Goal: Task Accomplishment & Management: Use online tool/utility

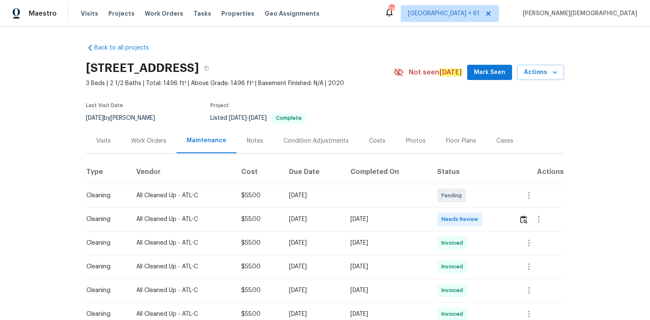
scroll to position [102, 0]
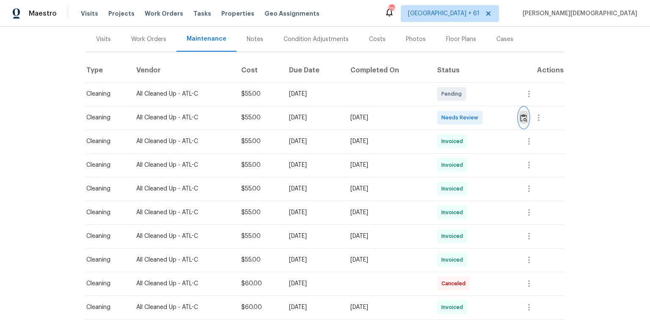
click at [462, 114] on img "button" at bounding box center [523, 118] width 7 height 8
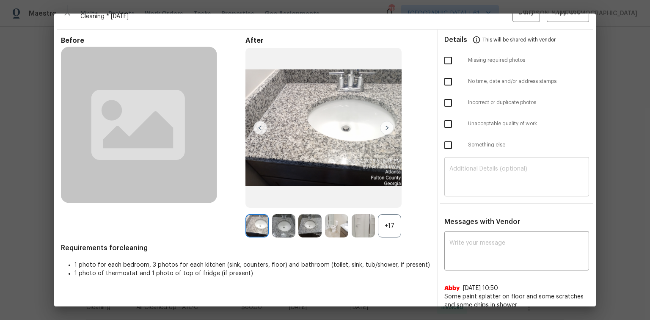
scroll to position [0, 0]
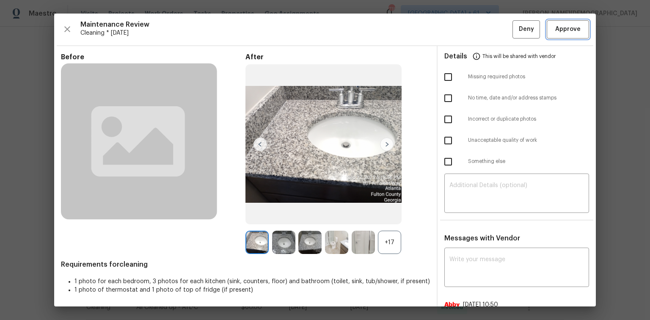
click at [462, 30] on span "Approve" at bounding box center [568, 29] width 25 height 11
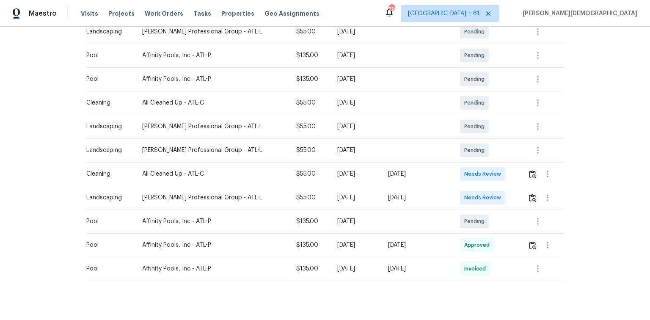
scroll to position [169, 0]
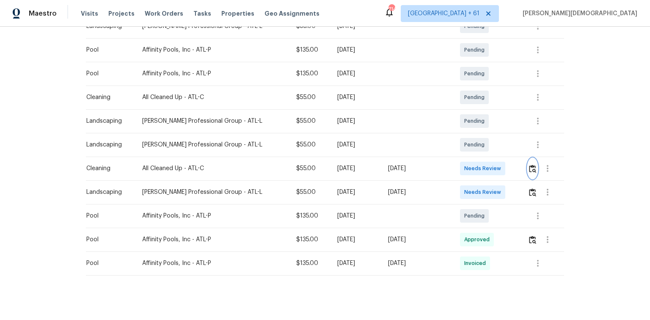
click at [462, 165] on img "button" at bounding box center [532, 169] width 7 height 8
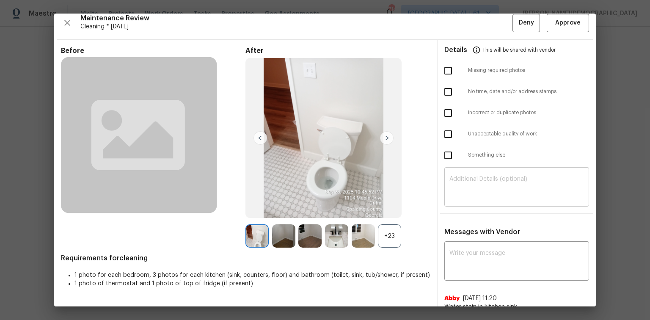
scroll to position [8, 0]
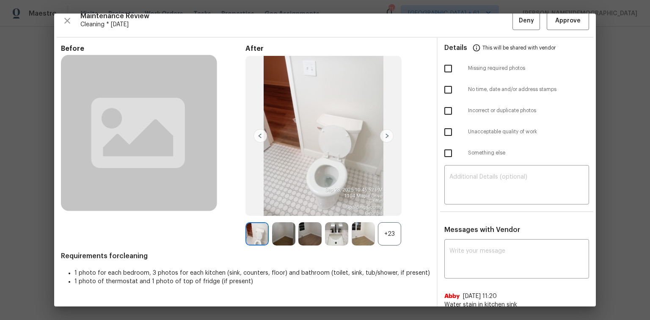
click at [462, 214] on div "Messages with Vendor x ​ Abby 9/29/25, 11:20 Water stain in kitchen sink" at bounding box center [517, 271] width 158 height 90
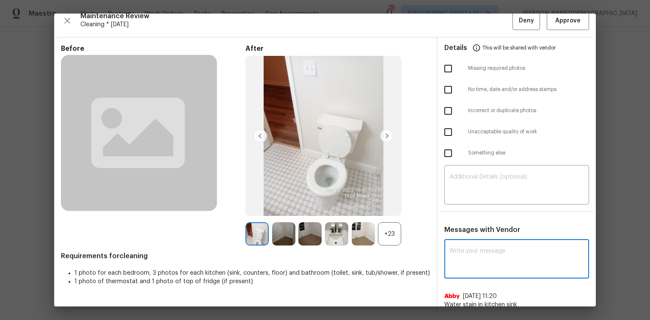
click at [462, 214] on textarea at bounding box center [517, 260] width 135 height 24
paste textarea "Maintenance Audit Team: Hello! Unfortunately, this cleaning visit completed on …"
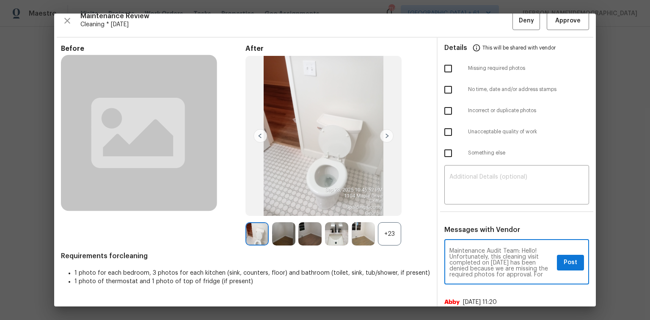
scroll to position [0, 0]
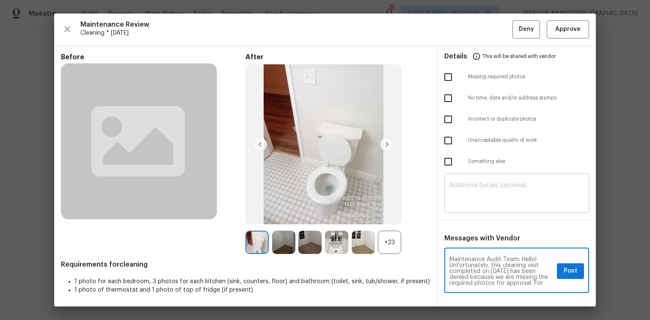
type textarea "Maintenance Audit Team: Hello! Unfortunately, this cleaning visit completed on …"
click at [462, 199] on textarea at bounding box center [517, 195] width 135 height 24
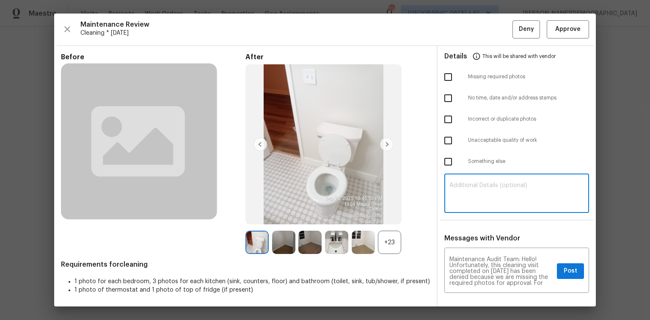
paste textarea "Maintenance Audit Team: Hello! Unfortunately, this cleaning visit completed on …"
type textarea "Maintenance Audit Team: Hello! Unfortunately, this cleaning visit completed on …"
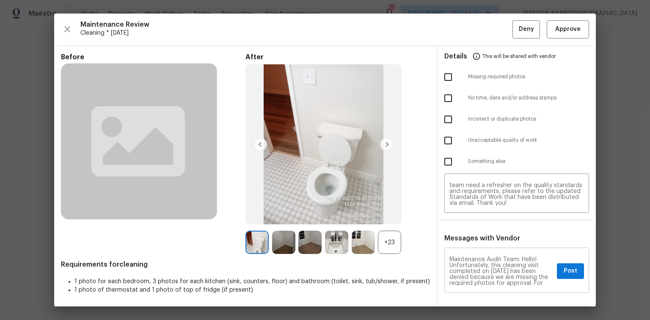
scroll to position [34, 0]
click at [462, 214] on textarea "Maintenance Audit Team: Hello! Unfortunately, this cleaning visit completed on …" at bounding box center [502, 272] width 104 height 30
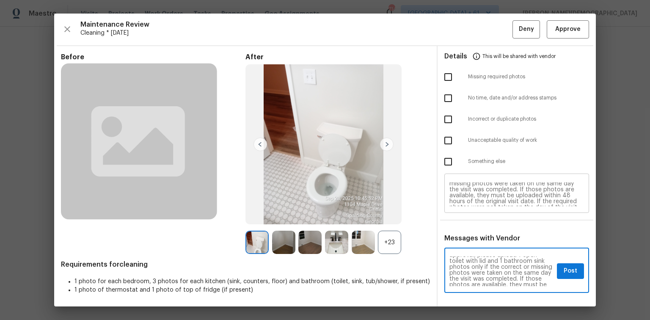
scroll to position [3, 0]
type textarea "Maintenance Audit Team: Hello! Unfortunately, this cleaning visit completed on …"
click at [462, 191] on textarea "Maintenance Audit Team: Hello! Unfortunately, this cleaning visit completed on …" at bounding box center [517, 195] width 135 height 24
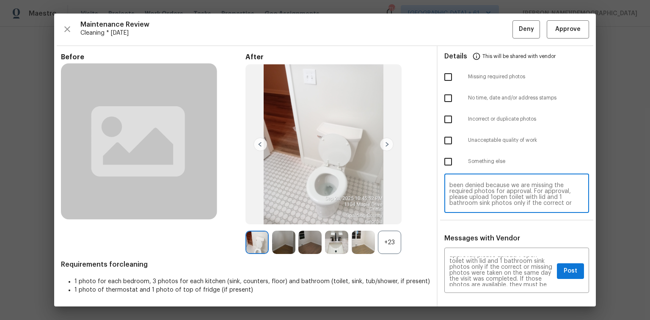
scroll to position [18, 0]
click at [462, 195] on textarea "Maintenance Audit Team: Hello! Unfortunately, this cleaning visit completed on …" at bounding box center [517, 195] width 135 height 24
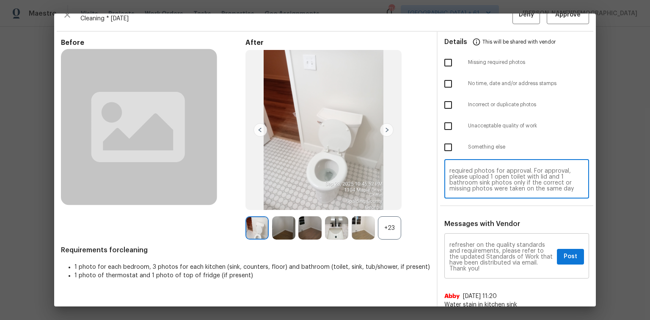
type textarea "Maintenance Audit Team: Hello! Unfortunately, this cleaning visit completed on …"
click at [462, 214] on button "Post" at bounding box center [570, 257] width 27 height 16
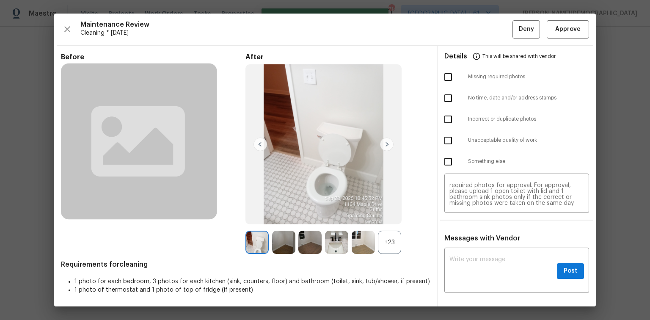
scroll to position [0, 0]
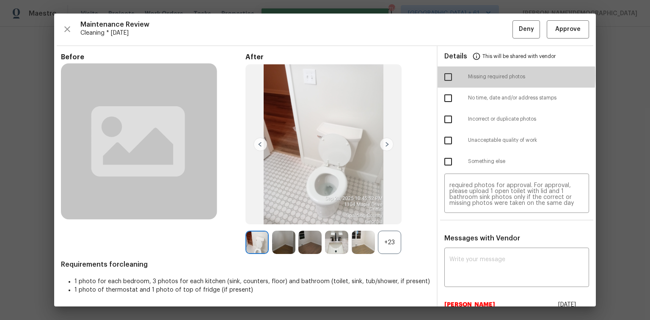
click at [447, 75] on input "checkbox" at bounding box center [449, 77] width 18 height 18
checkbox input "true"
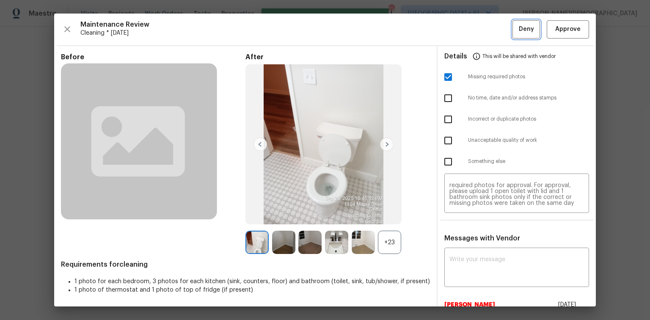
click at [462, 29] on span "Deny" at bounding box center [526, 29] width 15 height 11
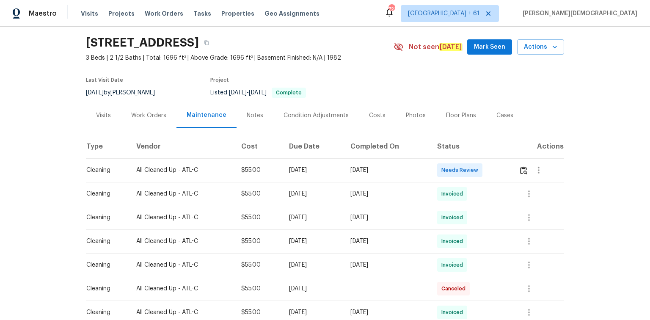
scroll to position [68, 0]
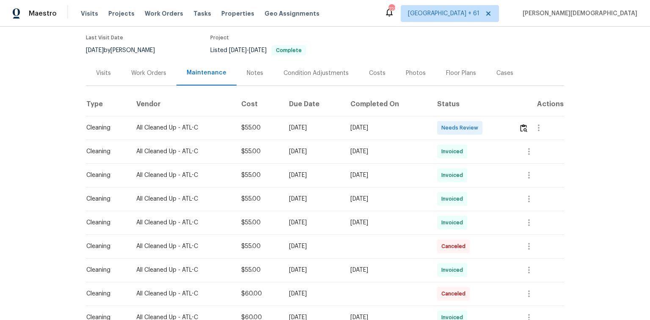
click at [462, 129] on td at bounding box center [538, 128] width 52 height 24
click at [462, 124] on img "button" at bounding box center [523, 128] width 7 height 8
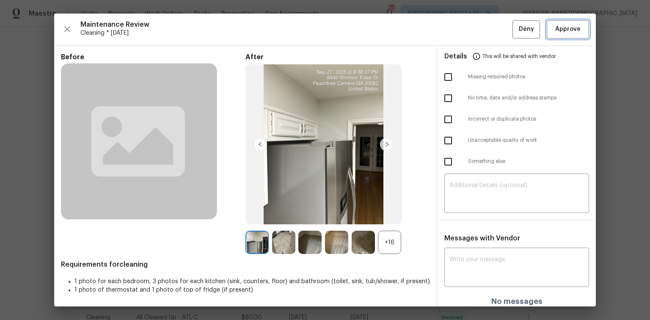
click at [462, 32] on span "Approve" at bounding box center [568, 29] width 25 height 11
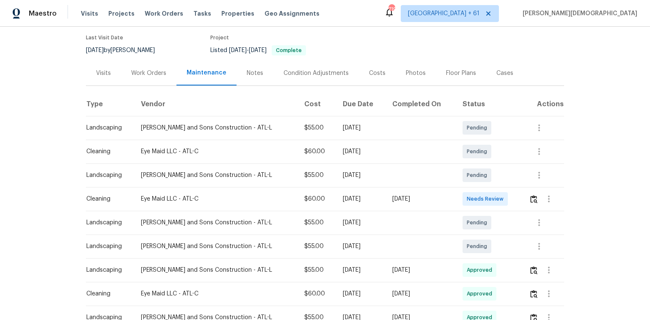
scroll to position [102, 0]
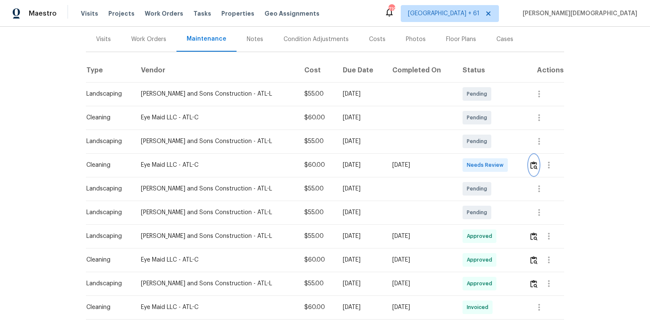
click at [462, 161] on img "button" at bounding box center [534, 165] width 7 height 8
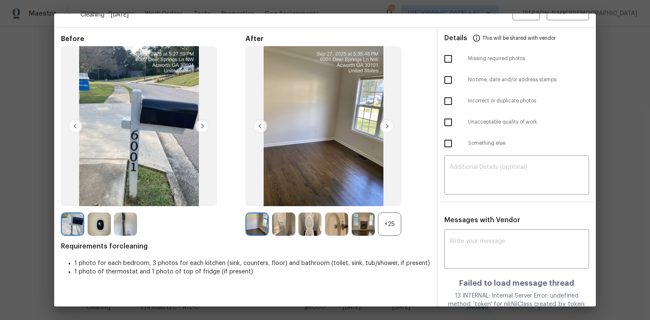
scroll to position [0, 0]
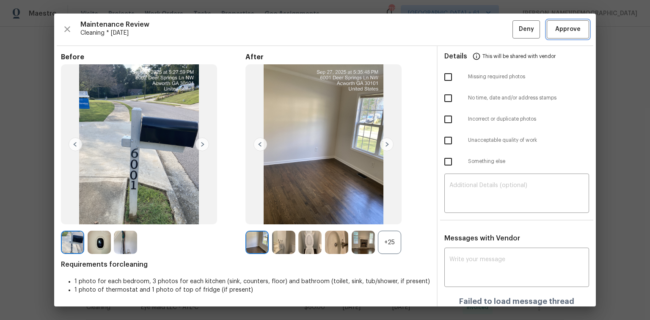
click at [462, 30] on span "Approve" at bounding box center [568, 29] width 25 height 11
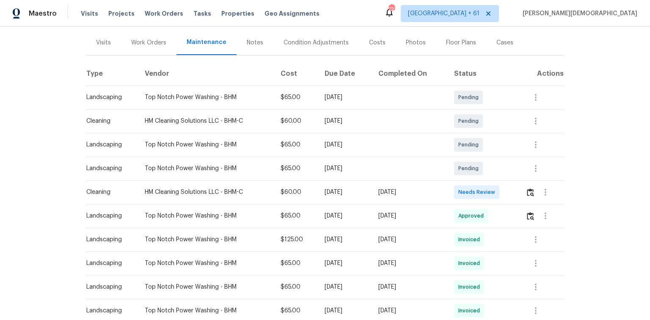
scroll to position [102, 0]
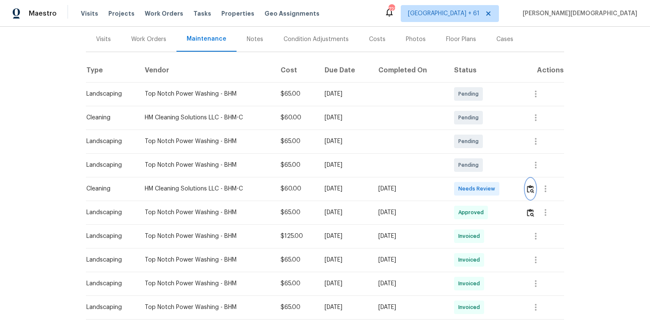
click at [462, 185] on img "button" at bounding box center [530, 189] width 7 height 8
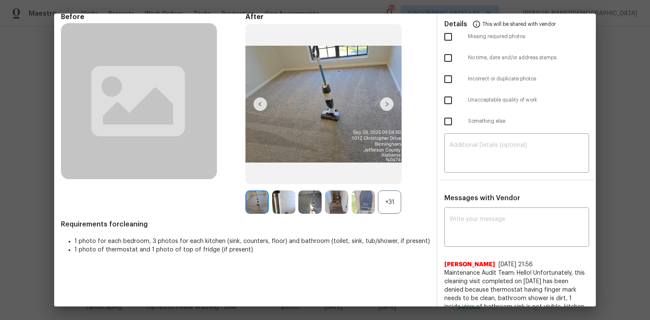
scroll to position [0, 0]
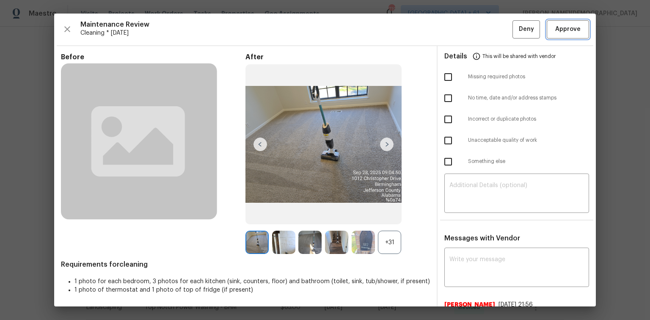
click at [462, 37] on button "Approve" at bounding box center [568, 29] width 42 height 18
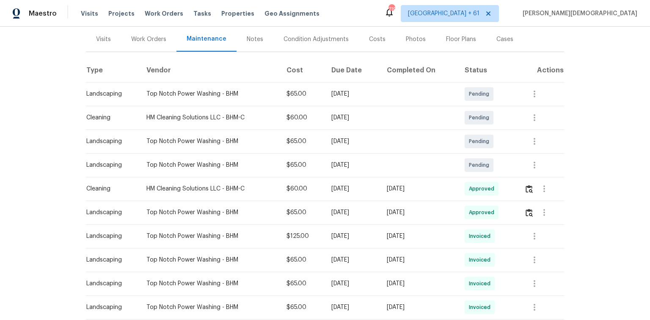
click at [462, 111] on div "Back to all projects 1012 Christopher Dr, Birmingham, AL 35215 3 Beds | 2 Baths…" at bounding box center [325, 173] width 650 height 293
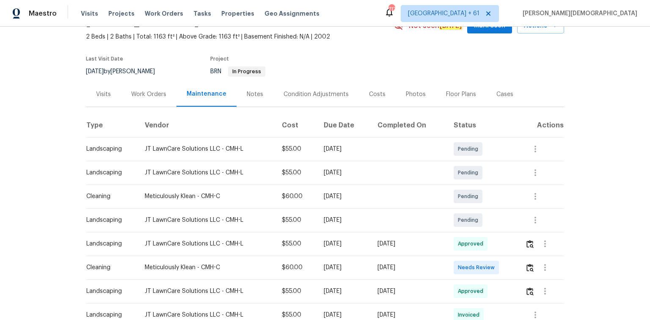
scroll to position [102, 0]
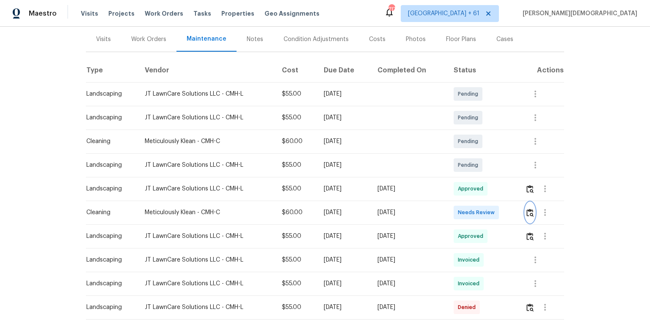
click at [462, 208] on button "button" at bounding box center [531, 212] width 10 height 20
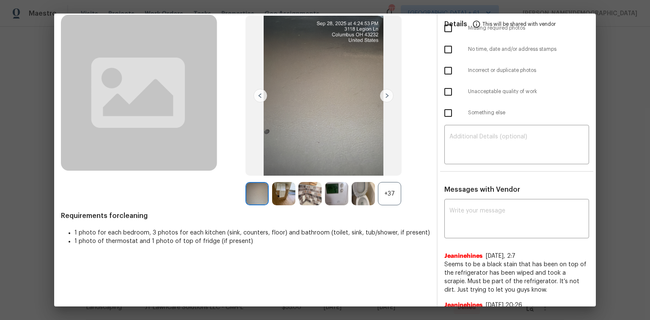
scroll to position [0, 0]
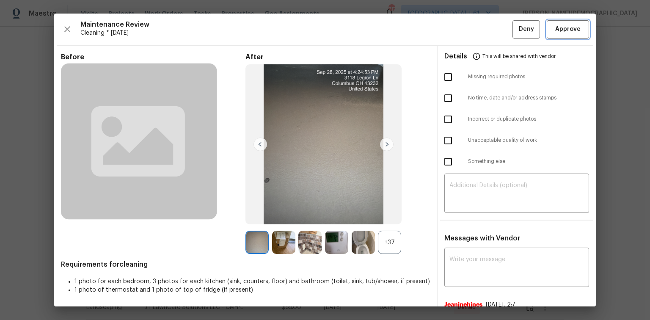
click at [462, 29] on span "Approve" at bounding box center [568, 29] width 29 height 11
